Goal: Transaction & Acquisition: Purchase product/service

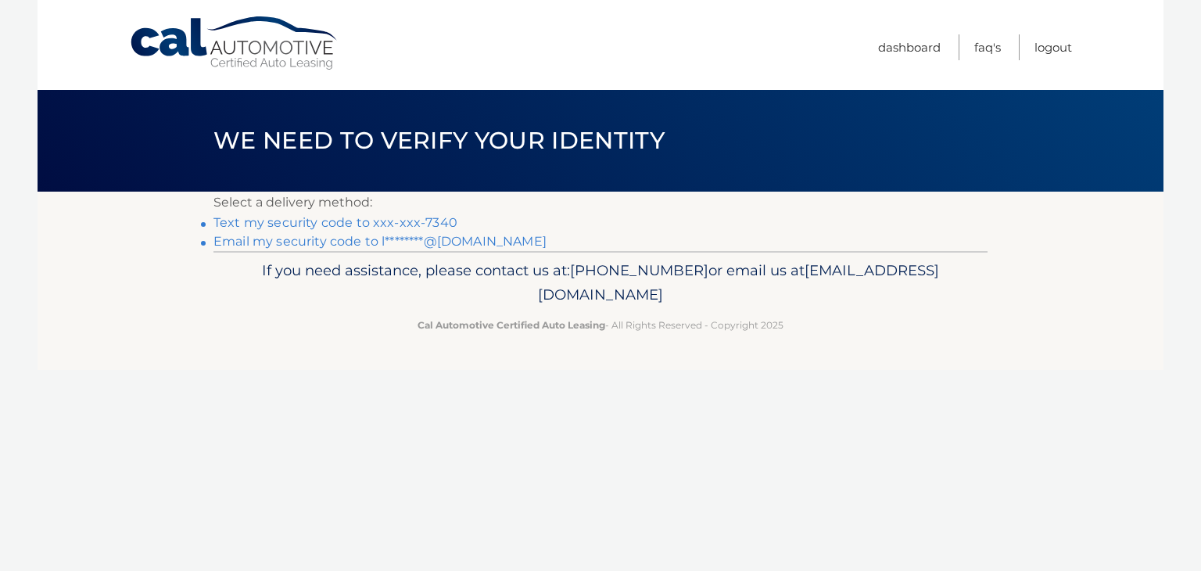
click at [420, 222] on link "Text my security code to xxx-xxx-7340" at bounding box center [335, 222] width 244 height 15
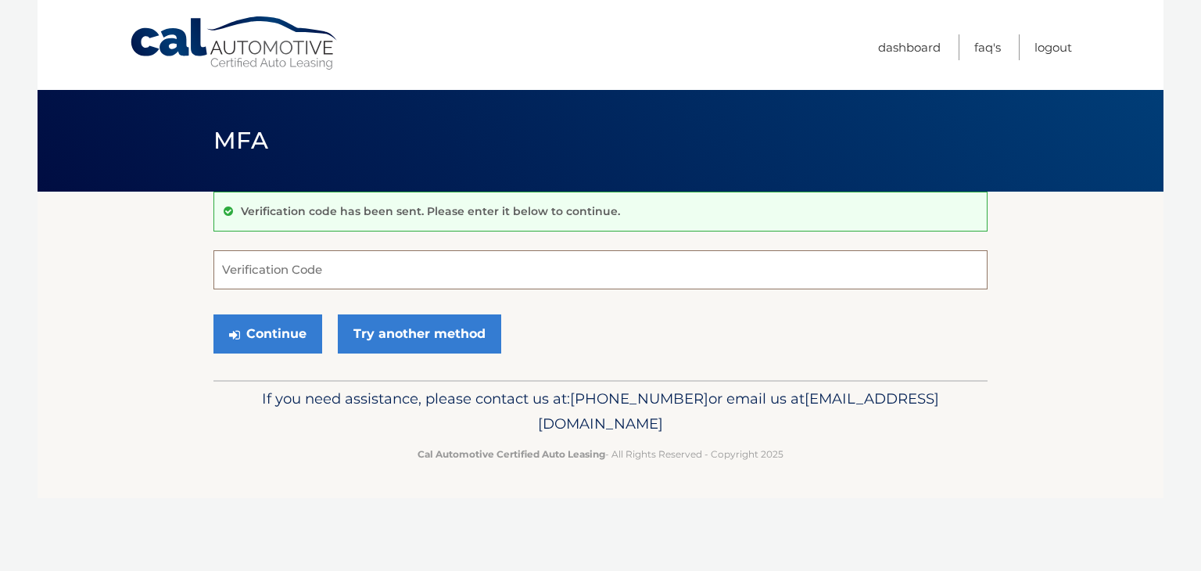
click at [338, 258] on input "Verification Code" at bounding box center [600, 269] width 774 height 39
type input "255790"
click at [302, 329] on button "Continue" at bounding box center [267, 333] width 109 height 39
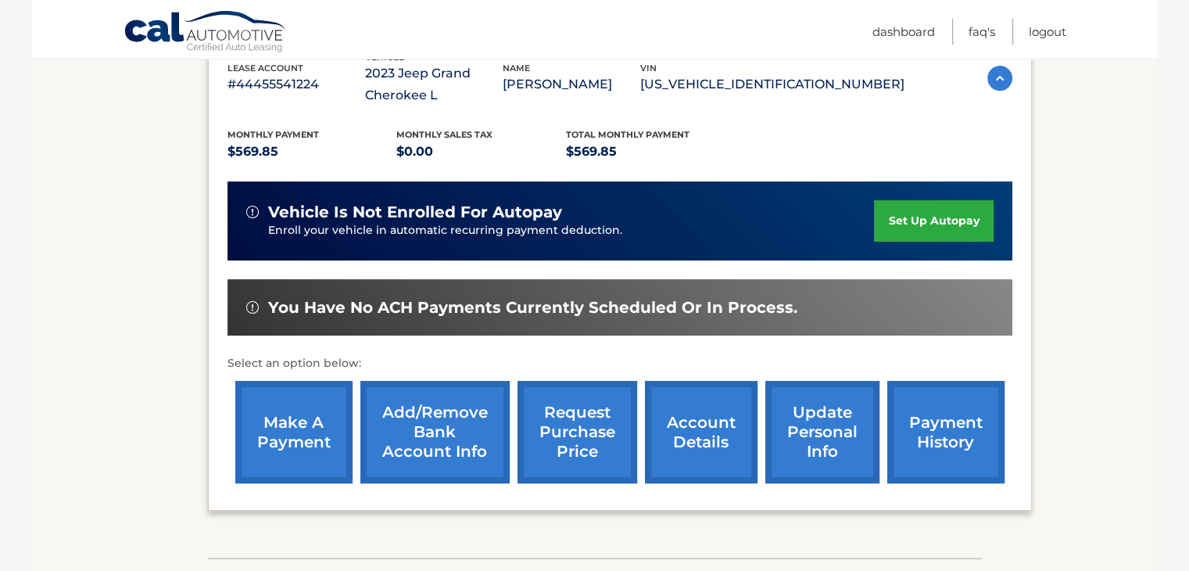
scroll to position [309, 0]
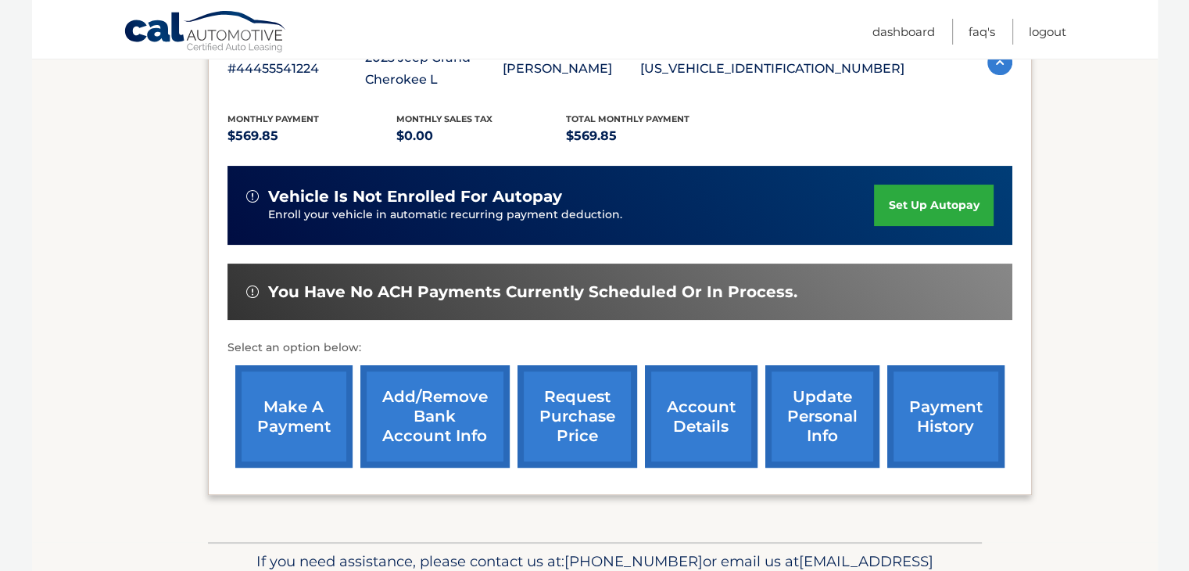
click at [310, 414] on link "make a payment" at bounding box center [293, 416] width 117 height 102
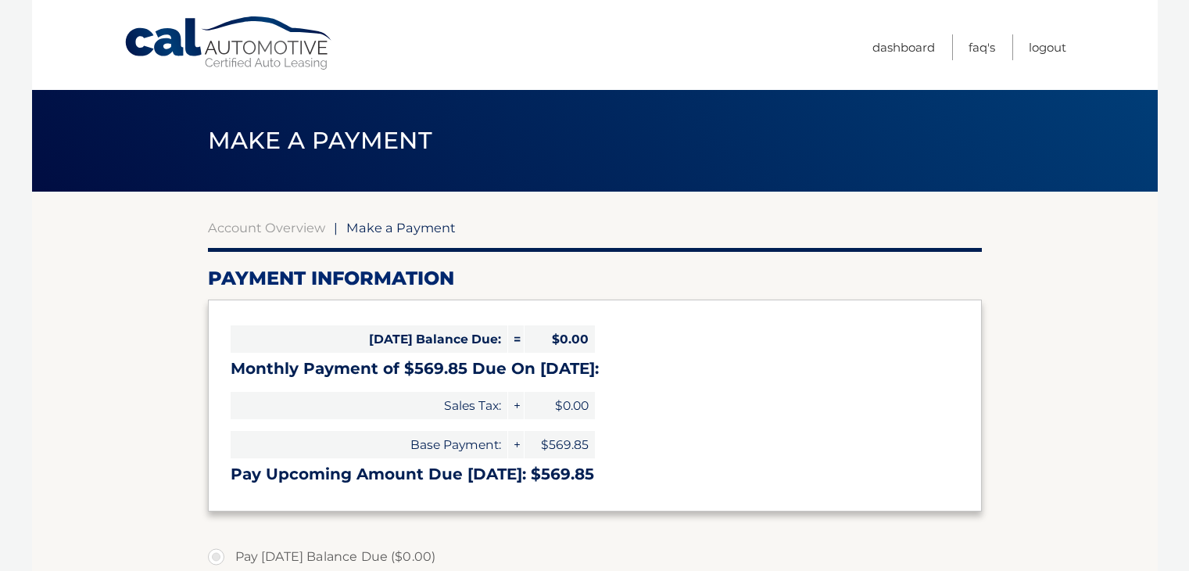
select select "YzhlZGNlOTktYTZmYy00ZjRmLWFlODMtNmIyZjEzZDkyMzhh"
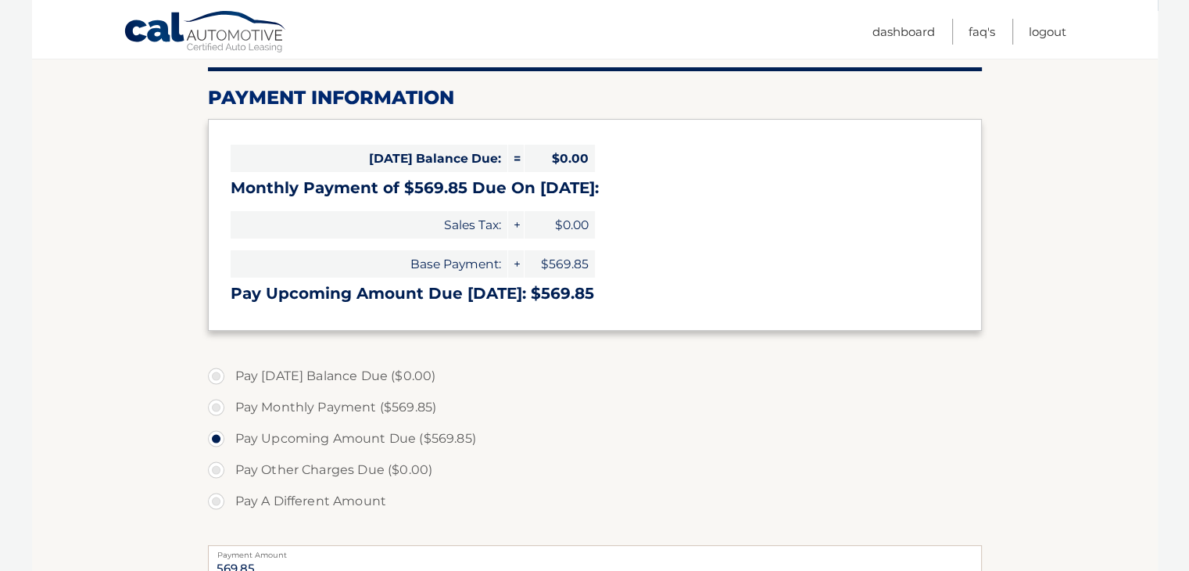
scroll to position [181, 0]
click at [216, 407] on label "Pay Monthly Payment ($569.85)" at bounding box center [595, 406] width 774 height 31
click at [216, 407] on input "Pay Monthly Payment ($569.85)" at bounding box center [222, 403] width 16 height 25
radio input "true"
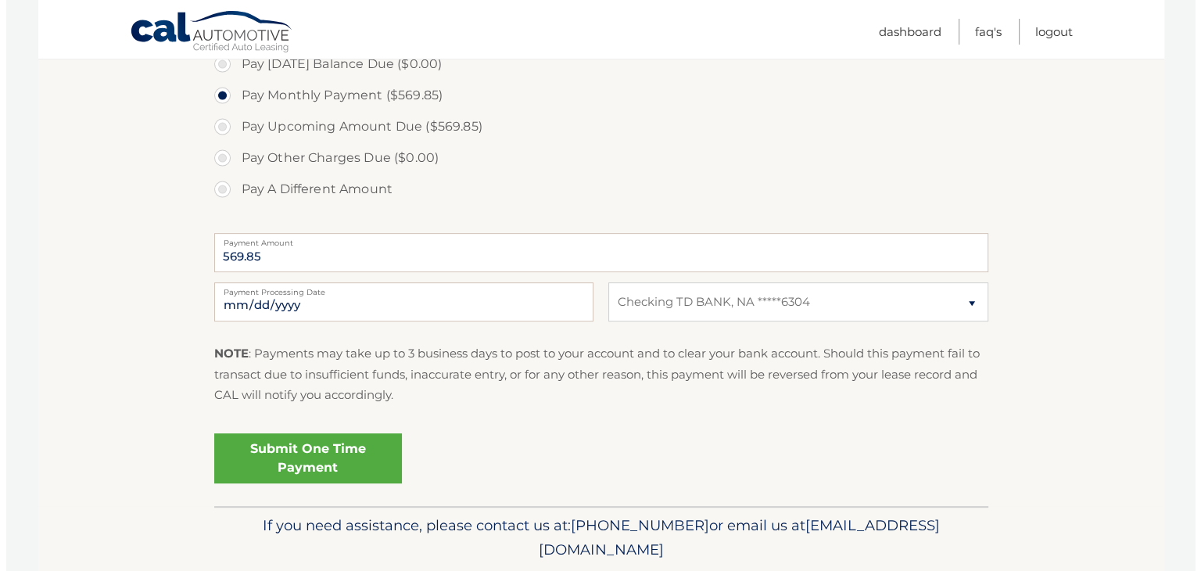
scroll to position [496, 0]
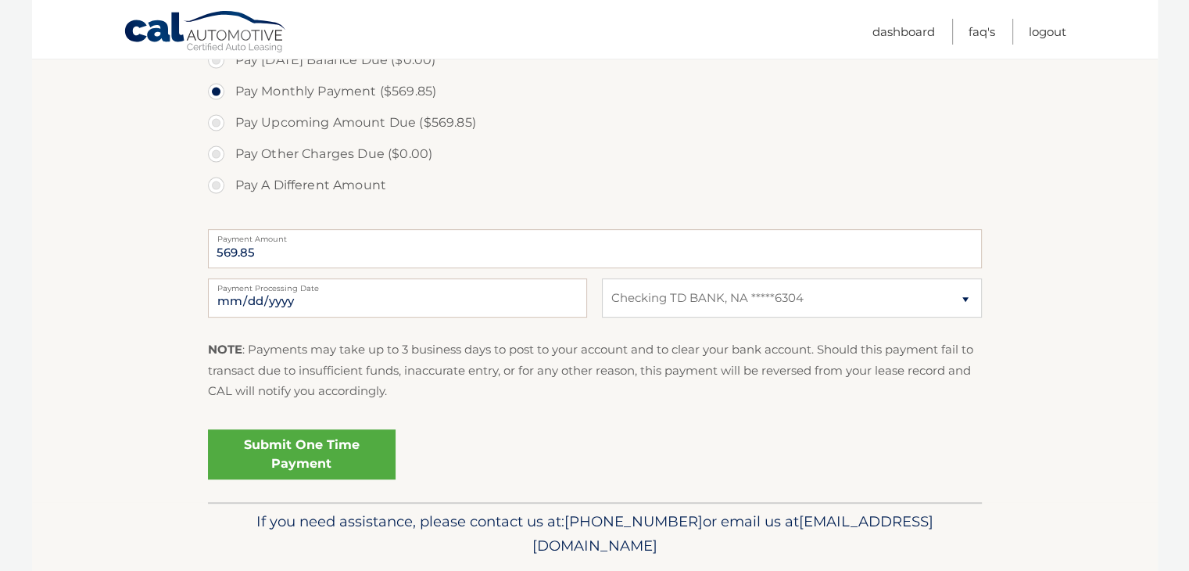
click at [281, 458] on link "Submit One Time Payment" at bounding box center [302, 454] width 188 height 50
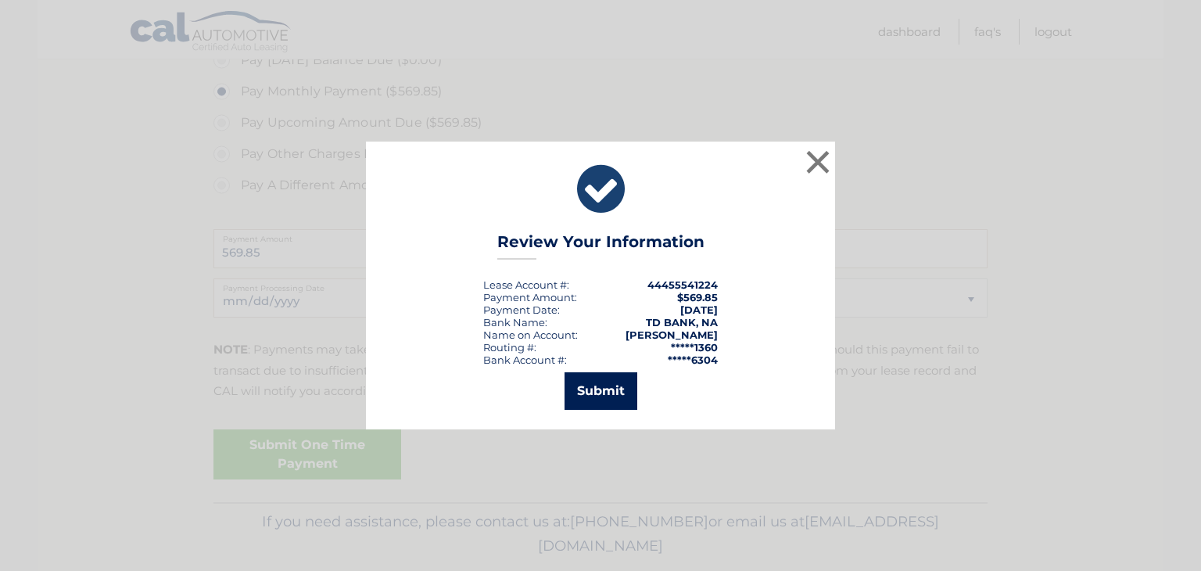
click at [594, 389] on button "Submit" at bounding box center [600, 391] width 73 height 38
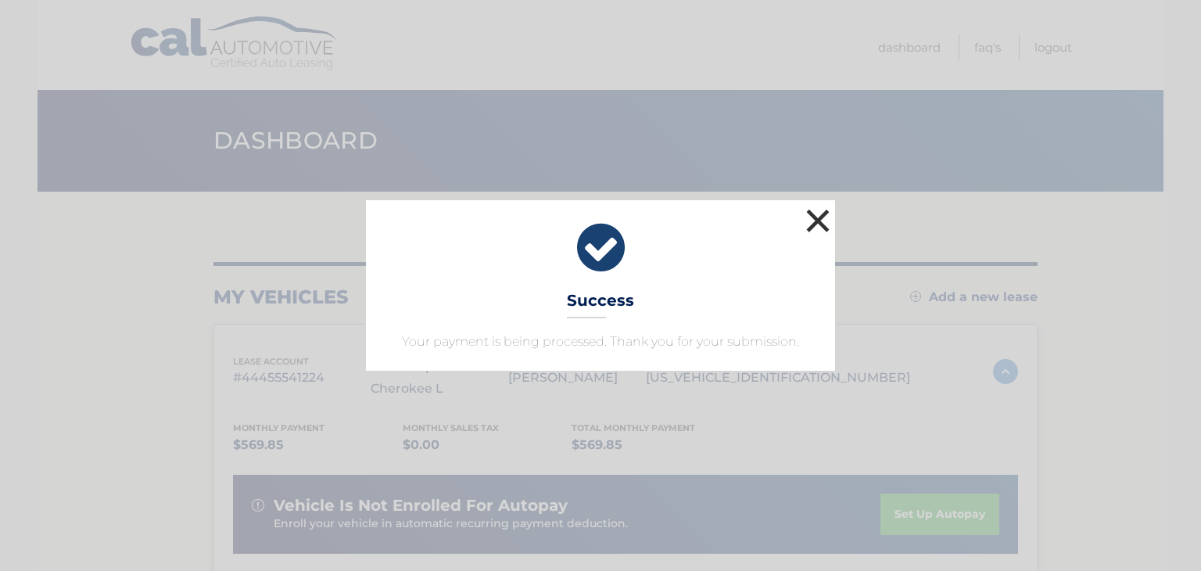
click at [822, 218] on button "×" at bounding box center [817, 220] width 31 height 31
